Goal: Answer question/provide support

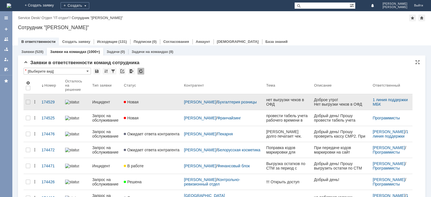
click at [103, 100] on div "Инцидент" at bounding box center [105, 102] width 27 height 4
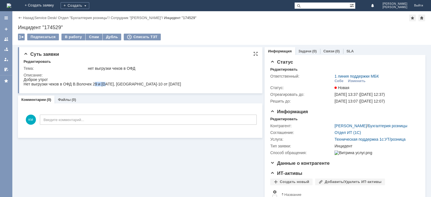
drag, startPoint x: 94, startPoint y: 84, endPoint x: 105, endPoint y: 84, distance: 10.9
click at [105, 84] on div "Нет выгрузки чеков в ОФД В.Волочек 29 и [DATE], [GEOGRAPHIC_DATA]-10 от [DATE]" at bounding box center [102, 84] width 157 height 4
click at [119, 84] on div "Нет выгрузки чеков в ОФД В.Волочек 29 и [DATE], [GEOGRAPHIC_DATA]-10 от [DATE]" at bounding box center [102, 84] width 157 height 4
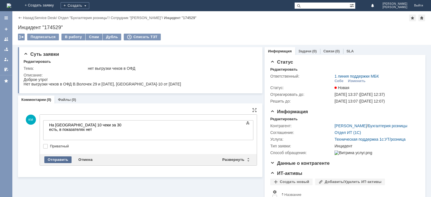
click at [59, 157] on div "Отправить" at bounding box center [57, 160] width 27 height 7
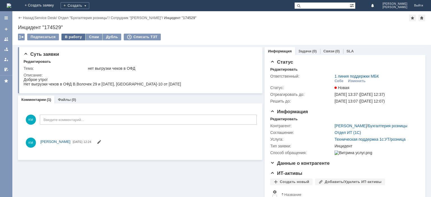
click at [74, 35] on div "В работу" at bounding box center [73, 37] width 24 height 7
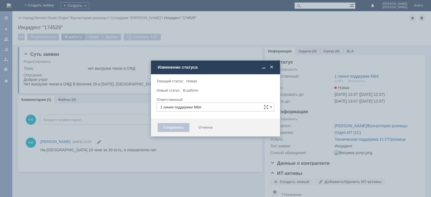
type input "[PERSON_NAME]"
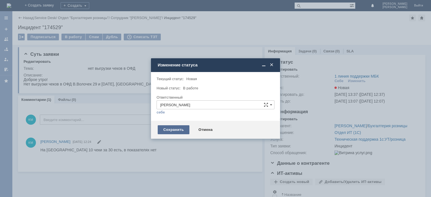
click at [172, 127] on div "Сохранить" at bounding box center [174, 129] width 32 height 9
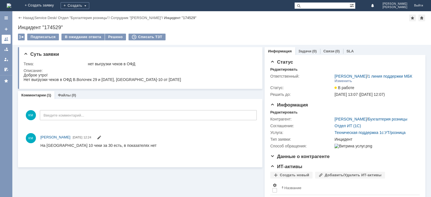
click at [8, 42] on link at bounding box center [6, 39] width 9 height 9
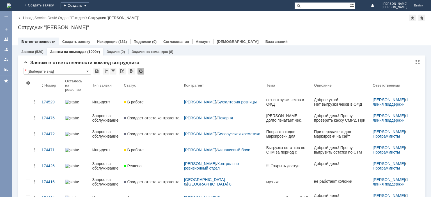
click at [320, 7] on input "text" at bounding box center [321, 5] width 55 height 7
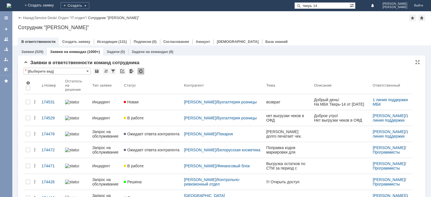
type input "тверь 14"
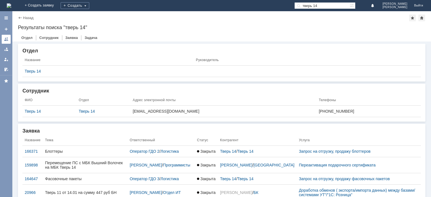
click at [8, 39] on div at bounding box center [6, 39] width 4 height 4
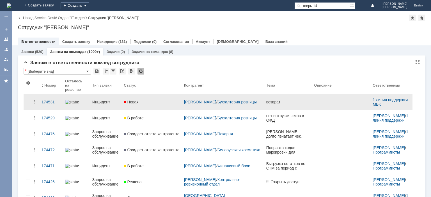
click at [106, 100] on div "Инцидент" at bounding box center [105, 102] width 27 height 4
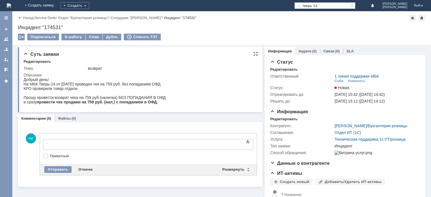
drag, startPoint x: 65, startPoint y: 100, endPoint x: 163, endPoint y: 103, distance: 98.3
click at [163, 103] on body "Добрый день! На МБК Тверь-14 от [DATE] проведен чек на 759 руб. без попаданияв …" at bounding box center [95, 90] width 142 height 27
copy body "ровести возврат чека на 759 руб.(наличка) БЕЗ ПОПАДАНИЯ В ОФД и сразу провести …"
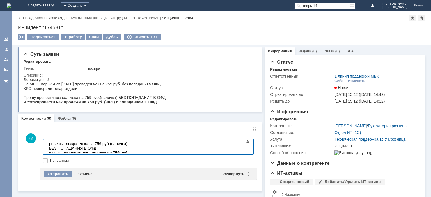
click at [49, 144] on body "ровести возврат чека на 759 руб.(наличка) БЕЗ ПОПАДАНИЯ В ОФД и сразу провести …" at bounding box center [89, 150] width 84 height 22
drag, startPoint x: 64, startPoint y: 148, endPoint x: 39, endPoint y: 149, distance: 25.0
click at [47, 149] on html "Провелии возврат чека на 759 руб.(наличка) БЕЗ ПОПАДАНИЯ В ОФД и сразу провести…" at bounding box center [89, 150] width 84 height 22
drag, startPoint x: 60, startPoint y: 149, endPoint x: 65, endPoint y: 148, distance: 4.8
click at [65, 151] on strong "провести чек продажи на 759 руб. (нал.) с попаданием в ОФД." at bounding box center [88, 155] width 78 height 9
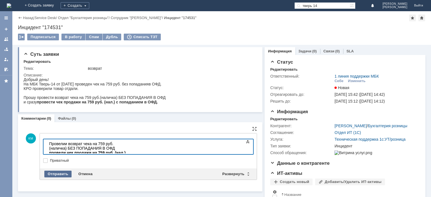
click at [63, 173] on div "Отправить" at bounding box center [57, 174] width 27 height 7
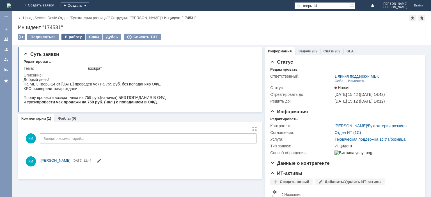
click at [70, 35] on div "В работу" at bounding box center [73, 37] width 24 height 7
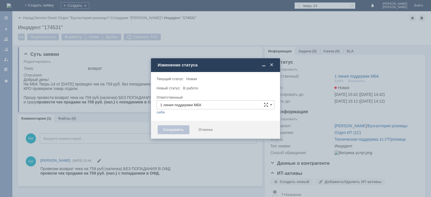
type input "[PERSON_NAME]"
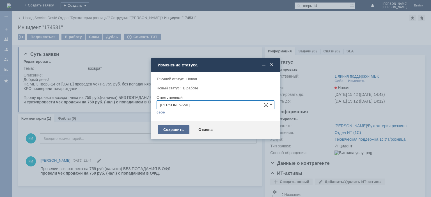
click at [168, 126] on div "Сохранить Отмена" at bounding box center [215, 130] width 129 height 18
click at [171, 130] on div "Сохранить" at bounding box center [174, 129] width 32 height 9
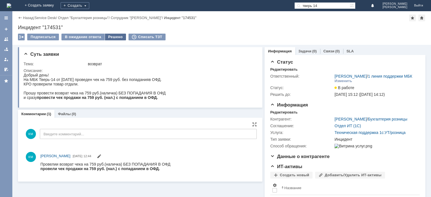
click at [112, 38] on div "Решено" at bounding box center [115, 37] width 21 height 7
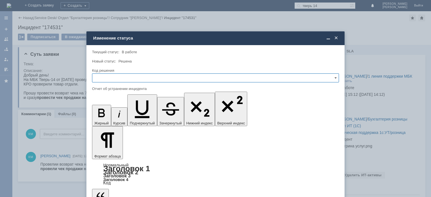
click at [115, 76] on input "text" at bounding box center [215, 78] width 247 height 9
click at [111, 115] on span "Решено" at bounding box center [216, 116] width 240 height 4
type input "Решено"
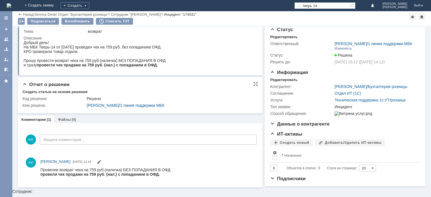
scroll to position [13, 0]
drag, startPoint x: 58, startPoint y: 146, endPoint x: 56, endPoint y: 143, distance: 4.0
click at [58, 146] on div "КМ Введите комментарий..." at bounding box center [140, 141] width 233 height 26
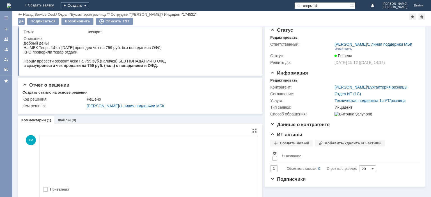
scroll to position [0, 0]
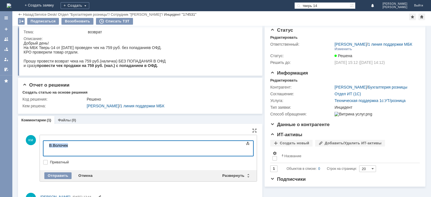
drag, startPoint x: 67, startPoint y: 144, endPoint x: 39, endPoint y: 143, distance: 27.8
click at [47, 143] on html "В.Волочек" at bounding box center [89, 147] width 84 height 13
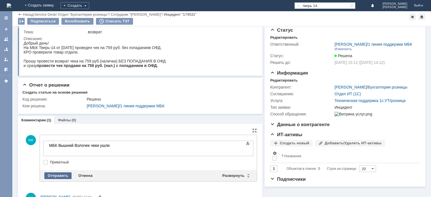
click at [60, 173] on div "Отправить" at bounding box center [57, 176] width 27 height 7
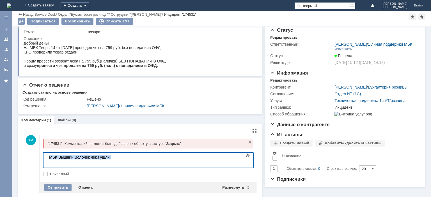
drag, startPoint x: 114, startPoint y: 157, endPoint x: 44, endPoint y: 156, distance: 70.2
click at [47, 156] on html "МБК Вышний Волочек чеки ушли МБК Вышний Волочек" at bounding box center [89, 159] width 84 height 13
copy body "МБК Вышний Волочек чеки ушли"
click at [4, 39] on div at bounding box center [6, 39] width 4 height 4
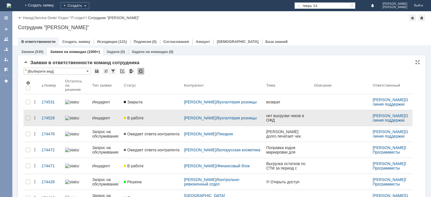
click at [108, 116] on div "Инцидент" at bounding box center [105, 118] width 27 height 4
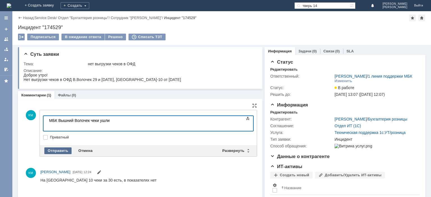
click at [61, 148] on div "Отправить" at bounding box center [57, 151] width 27 height 7
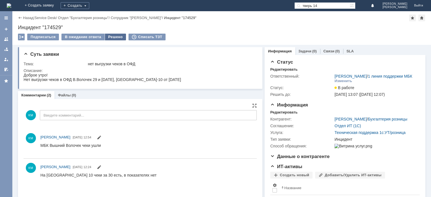
click at [114, 38] on div "Решено" at bounding box center [115, 37] width 21 height 7
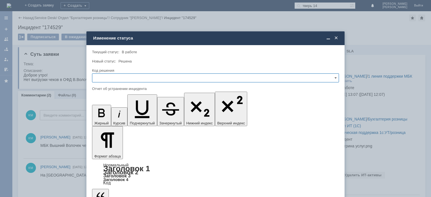
click at [112, 77] on input "text" at bounding box center [215, 78] width 247 height 9
click at [106, 115] on span "Решено" at bounding box center [216, 116] width 240 height 4
type input "Решено"
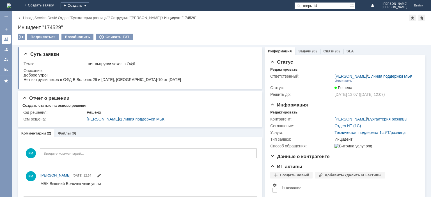
click at [5, 40] on div at bounding box center [6, 39] width 4 height 4
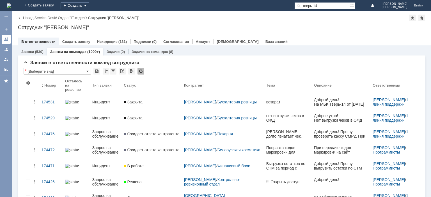
click at [3, 41] on link at bounding box center [6, 39] width 9 height 9
